Goal: Find specific page/section

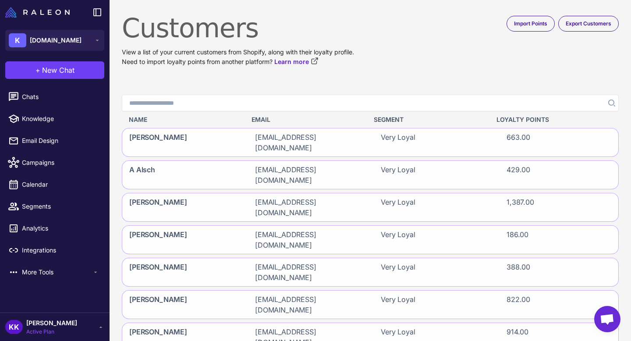
click at [360, 33] on h1 "Customers" at bounding box center [370, 28] width 497 height 32
click at [204, 135] on div "Amanda Harris" at bounding box center [181, 142] width 119 height 28
